Goal: Navigation & Orientation: Find specific page/section

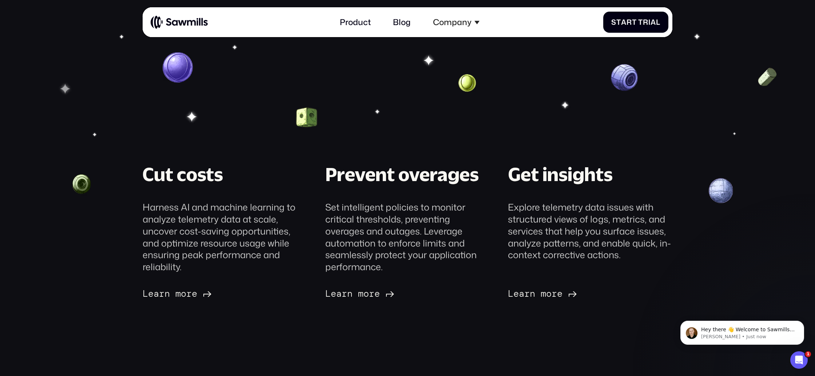
scroll to position [79, 0]
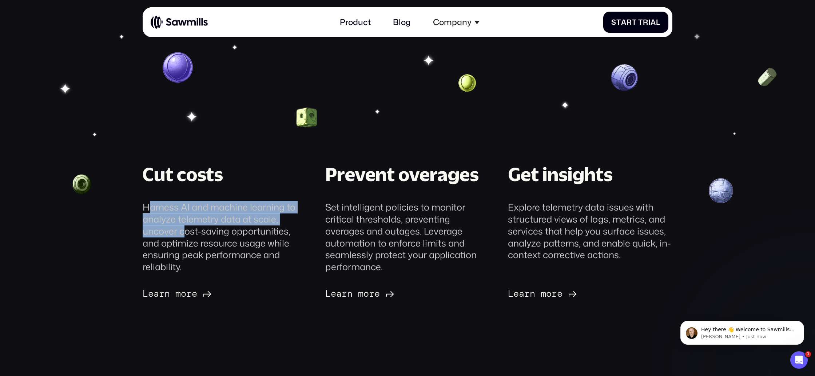
drag, startPoint x: 149, startPoint y: 209, endPoint x: 186, endPoint y: 234, distance: 45.1
click at [186, 234] on div "Harness AI and machine learning to analyze telemetry data at scale, uncover cos…" at bounding box center [225, 238] width 165 height 72
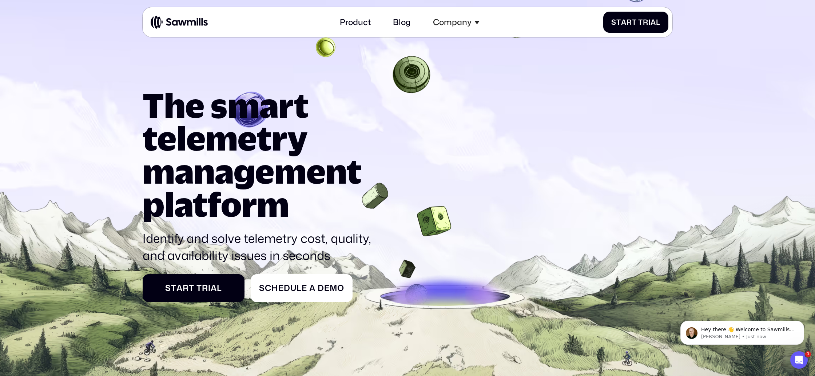
scroll to position [0, 0]
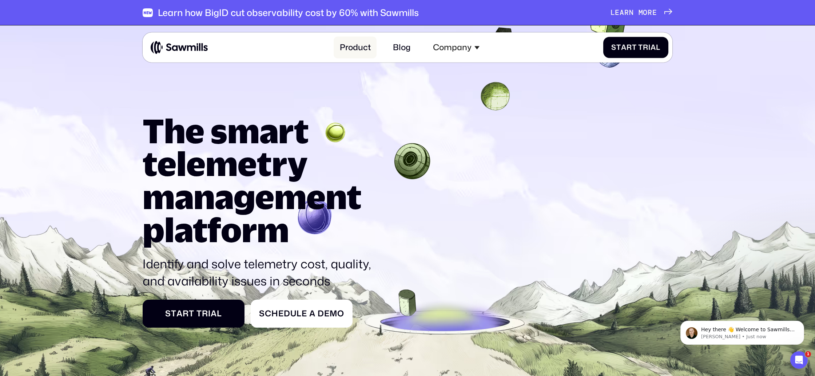
click at [355, 47] on link "Product" at bounding box center [355, 47] width 43 height 22
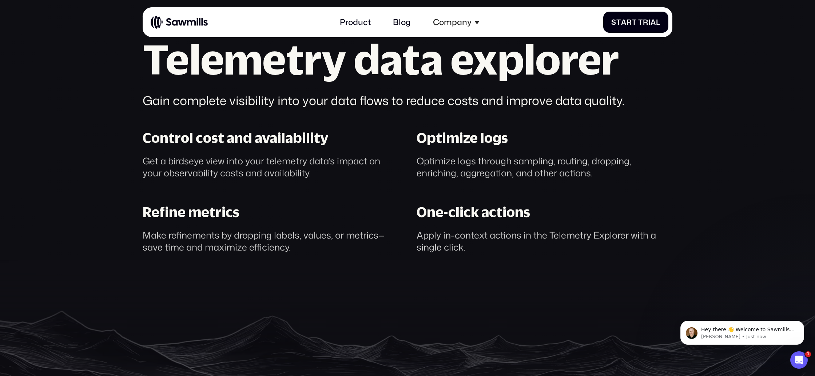
scroll to position [652, 0]
drag, startPoint x: 143, startPoint y: 139, endPoint x: 237, endPoint y: 140, distance: 94.6
click at [237, 140] on div "Control cost and availability" at bounding box center [236, 137] width 186 height 17
